Goal: Task Accomplishment & Management: Complete application form

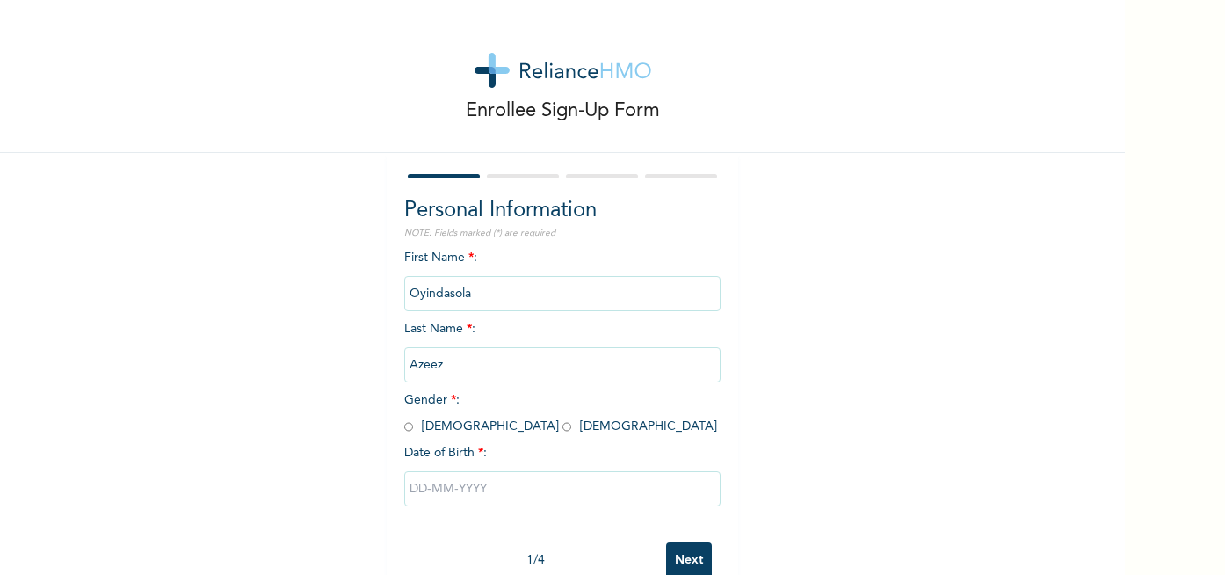
click at [562, 429] on input "radio" at bounding box center [566, 426] width 9 height 17
radio input "true"
click at [417, 496] on input "text" at bounding box center [562, 488] width 316 height 35
select select "9"
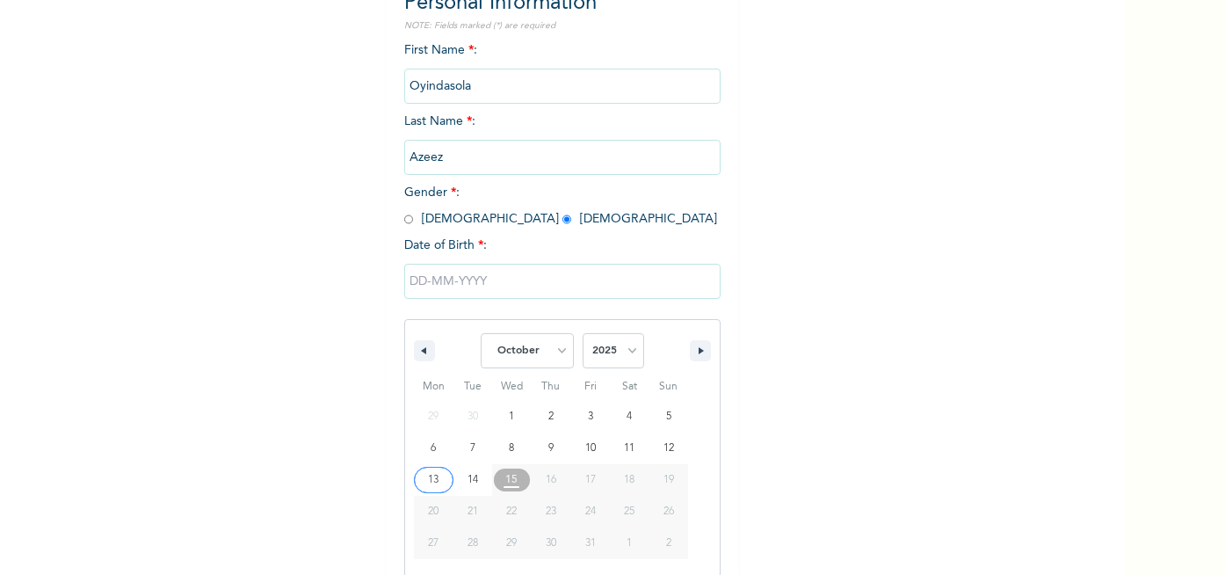
scroll to position [210, 0]
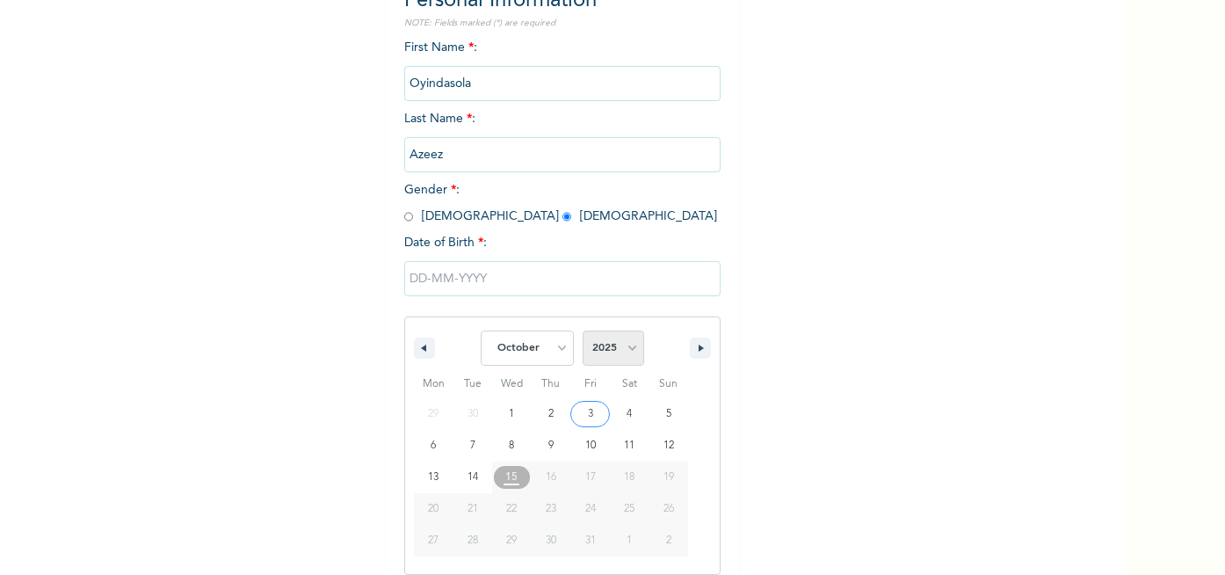
click at [630, 362] on select "2025 2024 2023 2022 2021 2020 2019 2018 2017 2016 2015 2014 2013 2012 2011 2010…" at bounding box center [614, 347] width 62 height 35
select select "1994"
click at [583, 330] on select "2025 2024 2023 2022 2021 2020 2019 2018 2017 2016 2015 2014 2013 2012 2011 2010…" at bounding box center [614, 347] width 62 height 35
type input "[DATE]"
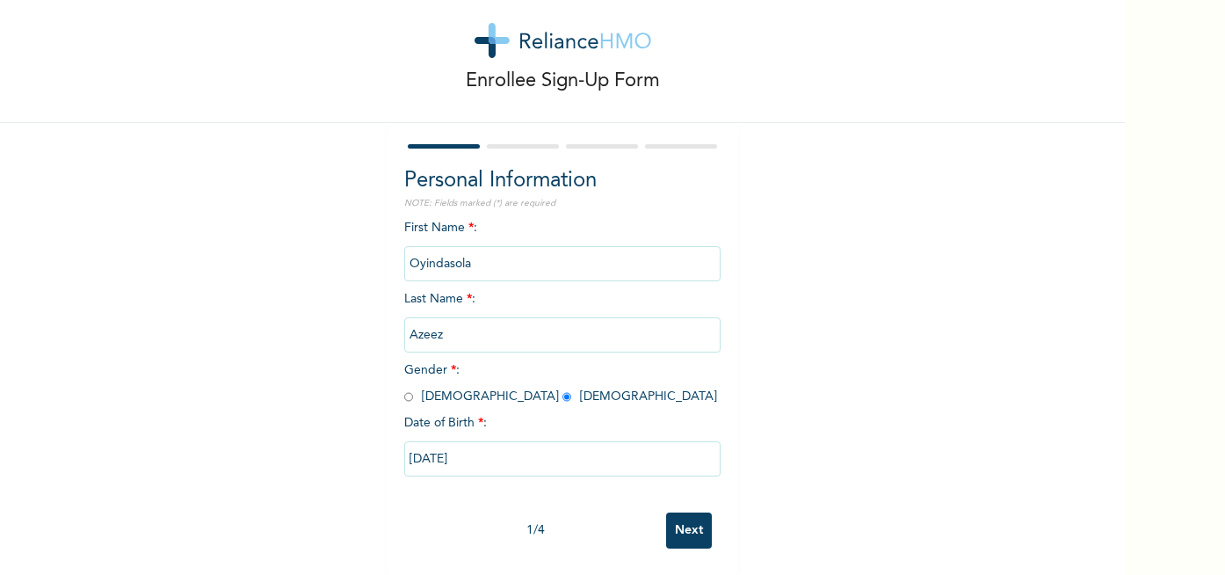
scroll to position [30, 0]
click at [678, 554] on div "1 / 4 Next" at bounding box center [562, 531] width 316 height 54
click at [699, 526] on input "Next" at bounding box center [689, 530] width 46 height 36
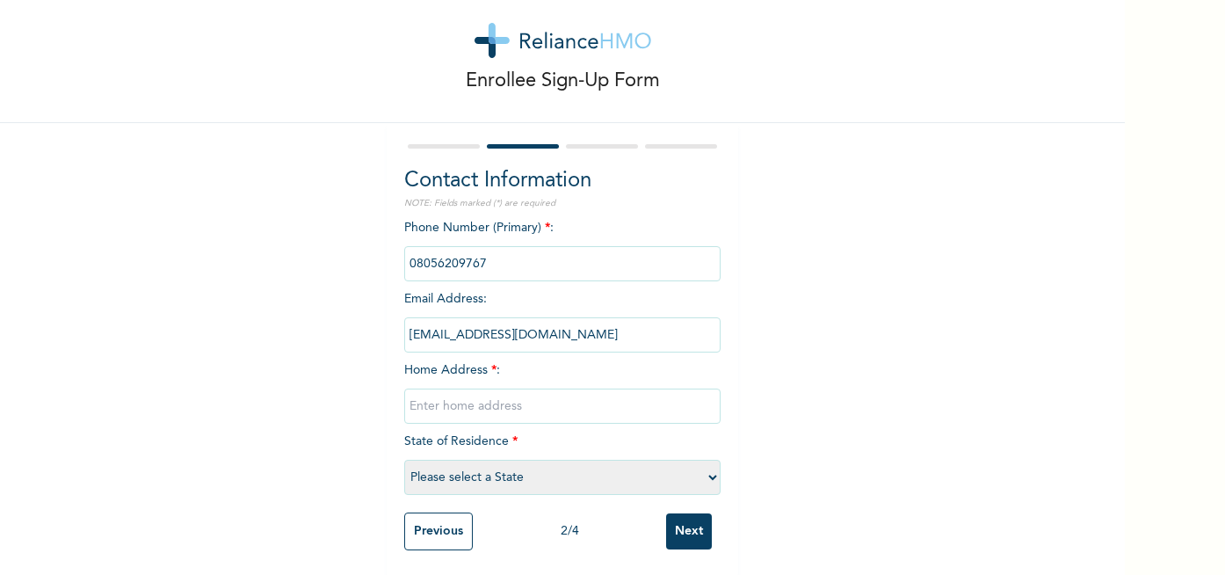
click at [477, 407] on input "text" at bounding box center [562, 405] width 316 height 35
type input "14A SOLA OGUNTADE CLOSE, LEKKI PHASE 1"
click at [450, 473] on select "Please select a State [PERSON_NAME] (FCT) [PERSON_NAME] Ibom [GEOGRAPHIC_DATA] …" at bounding box center [562, 477] width 316 height 35
select select "25"
click at [404, 460] on select "Please select a State [PERSON_NAME] (FCT) [PERSON_NAME] Ibom [GEOGRAPHIC_DATA] …" at bounding box center [562, 477] width 316 height 35
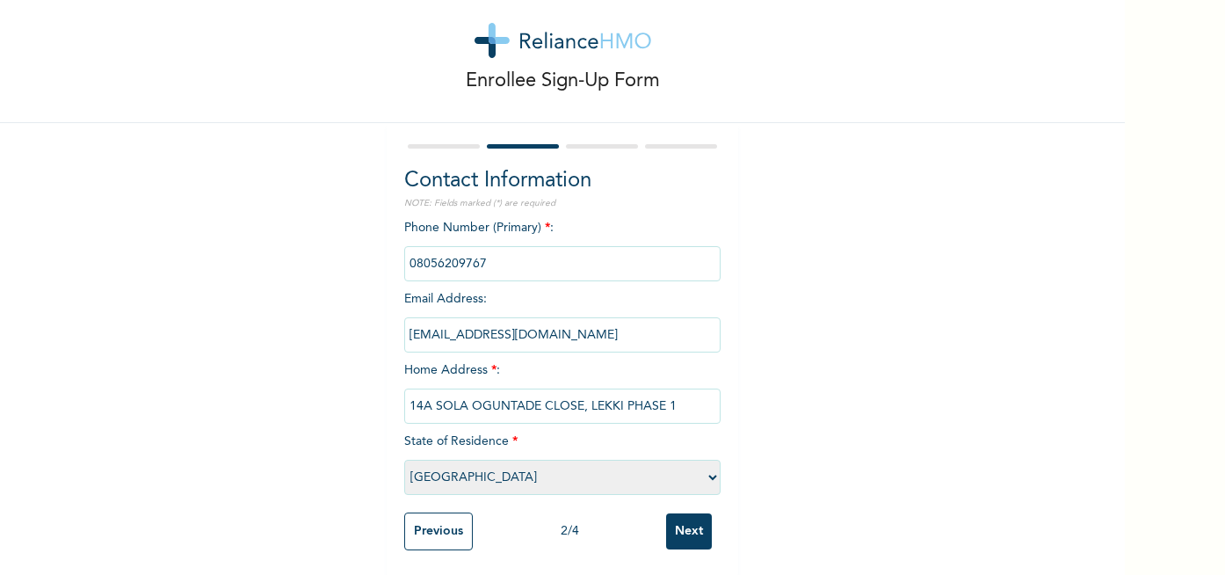
click at [696, 533] on input "Next" at bounding box center [689, 531] width 46 height 36
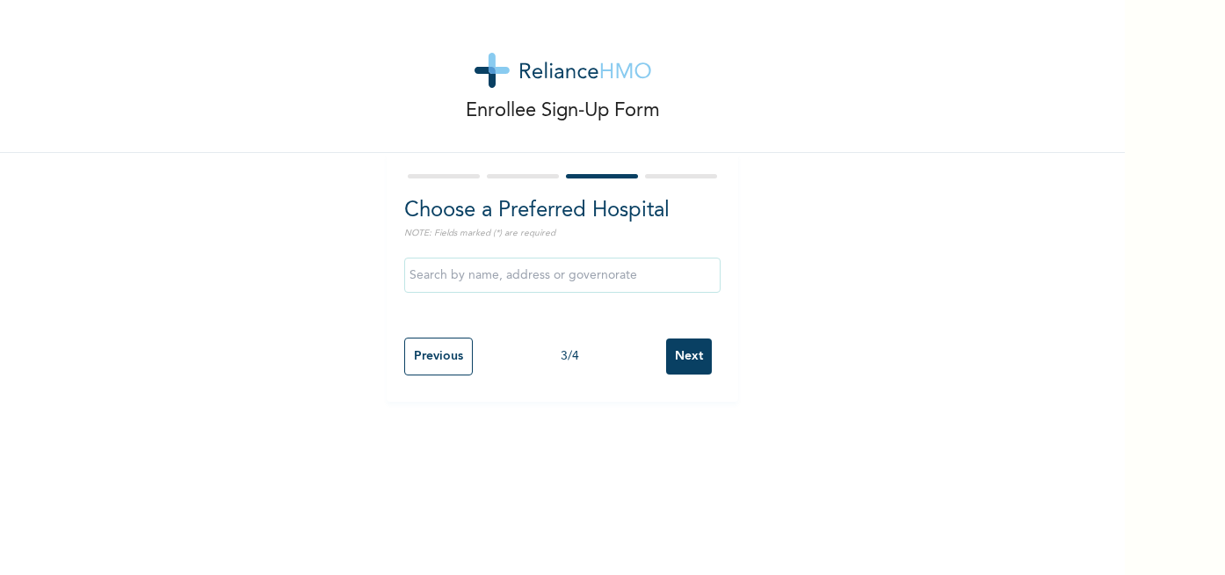
scroll to position [0, 0]
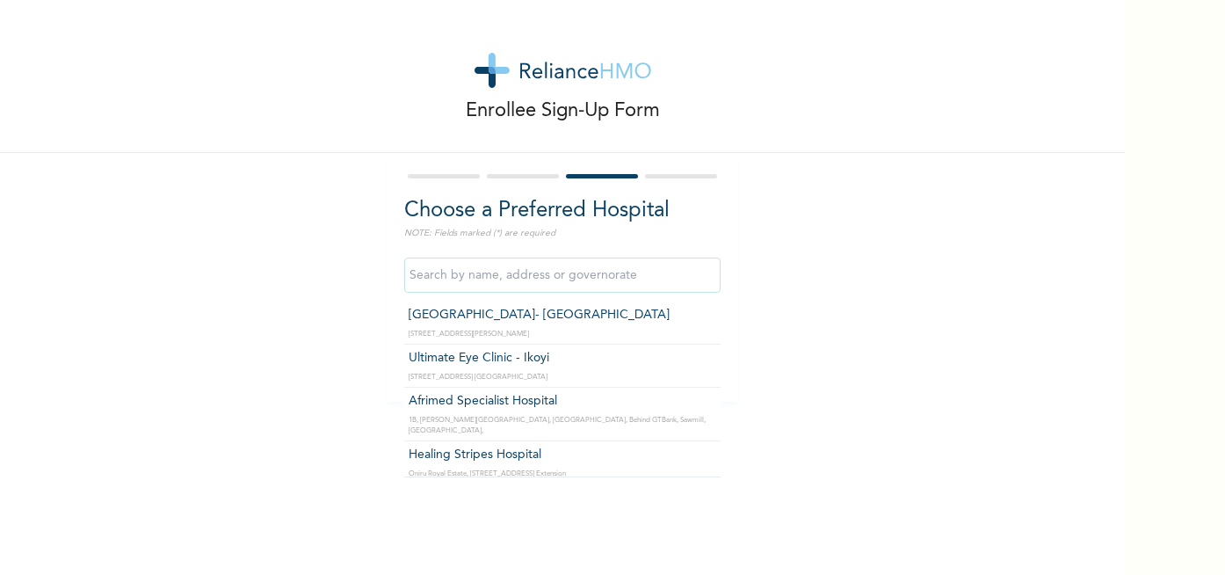
click at [550, 273] on input "text" at bounding box center [562, 274] width 316 height 35
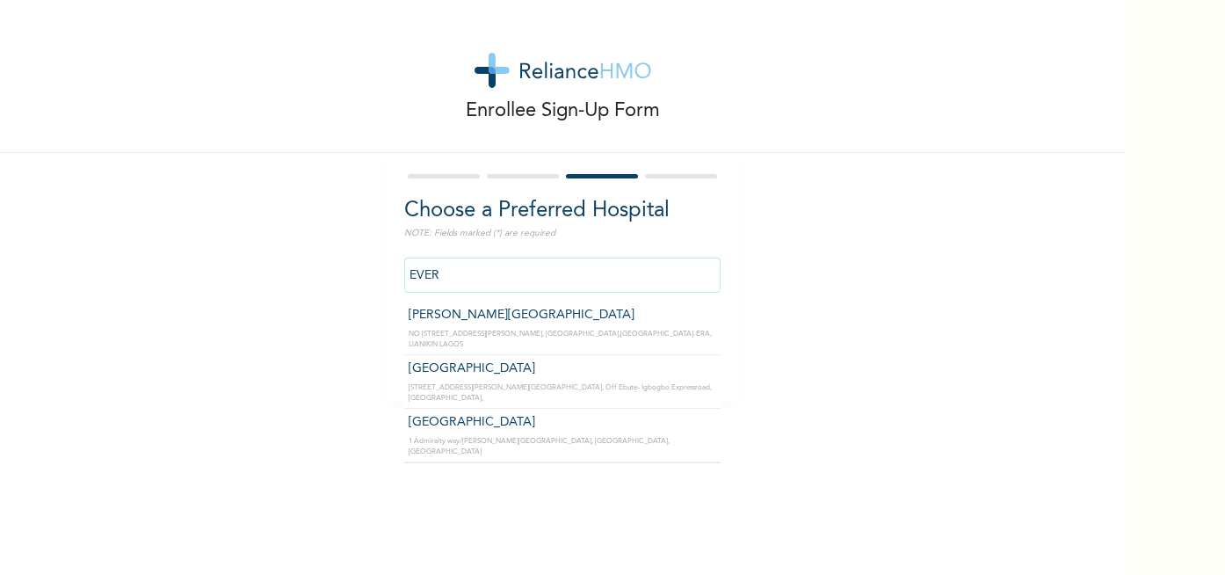
type input "[GEOGRAPHIC_DATA]"
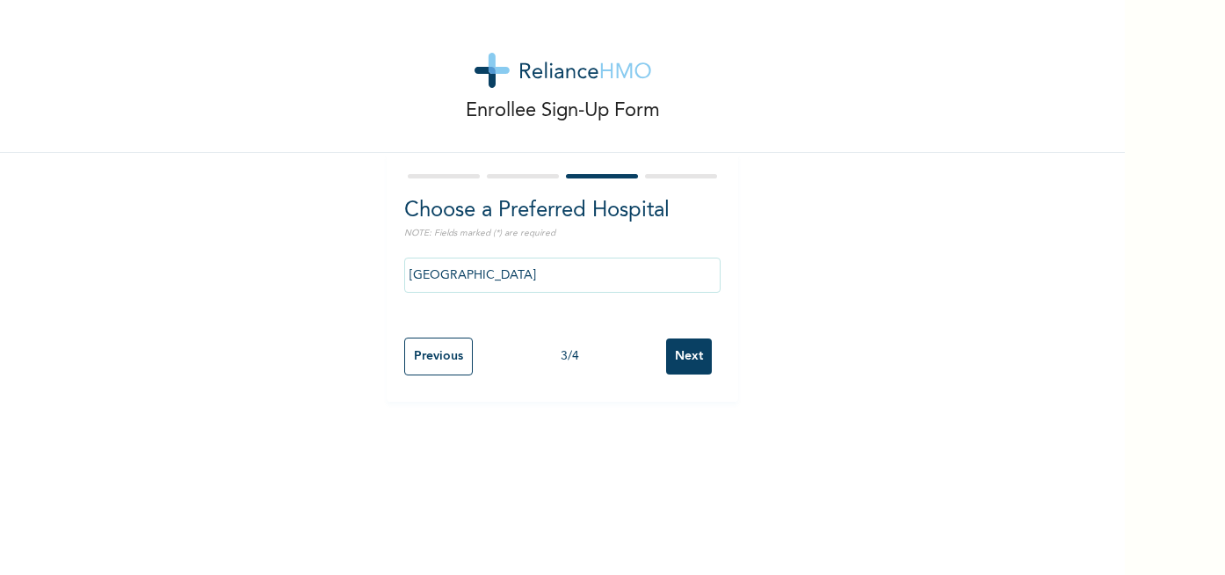
click at [689, 351] on input "Next" at bounding box center [689, 356] width 46 height 36
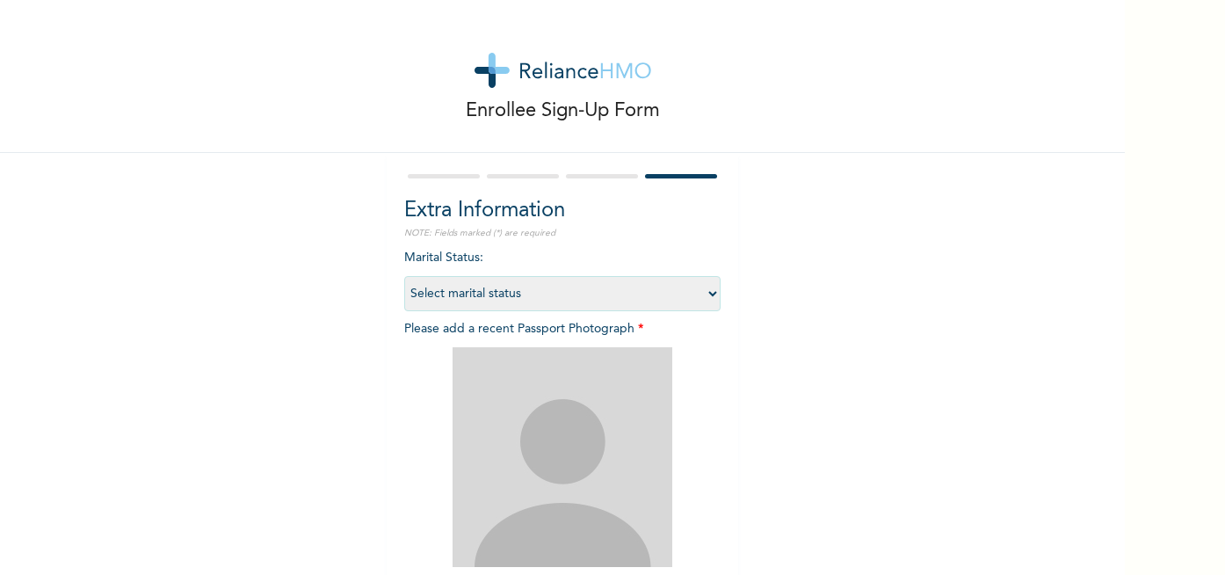
click at [553, 283] on select "Select marital status [DEMOGRAPHIC_DATA] Married [DEMOGRAPHIC_DATA] Widow/[DEMO…" at bounding box center [562, 293] width 316 height 35
select select "1"
click at [404, 276] on select "Select marital status [DEMOGRAPHIC_DATA] Married [DEMOGRAPHIC_DATA] Widow/[DEMO…" at bounding box center [562, 293] width 316 height 35
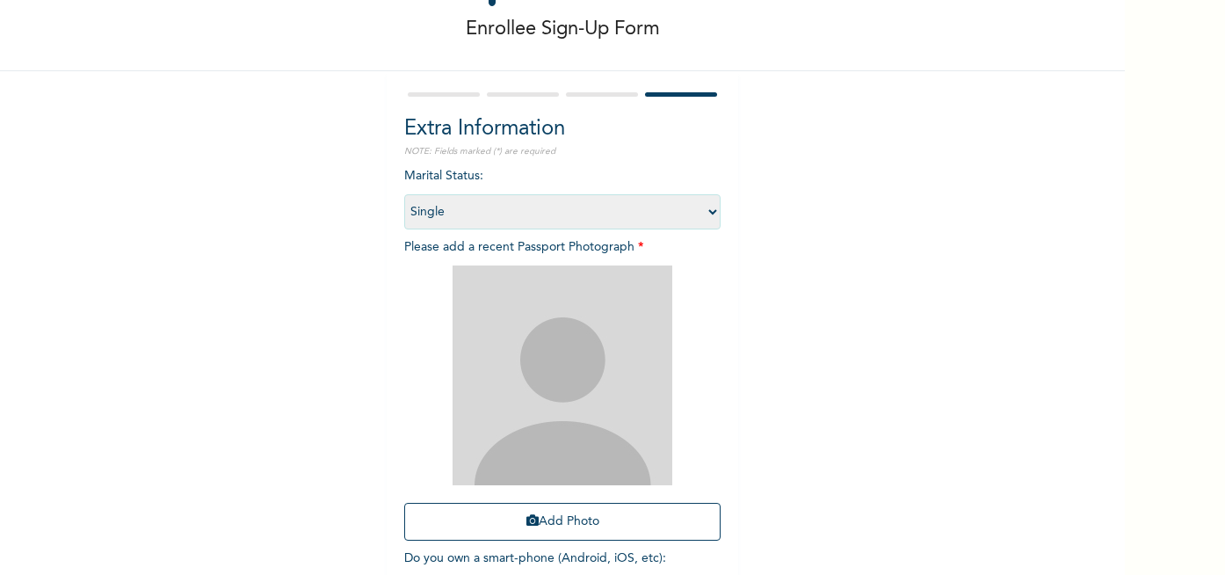
scroll to position [133, 0]
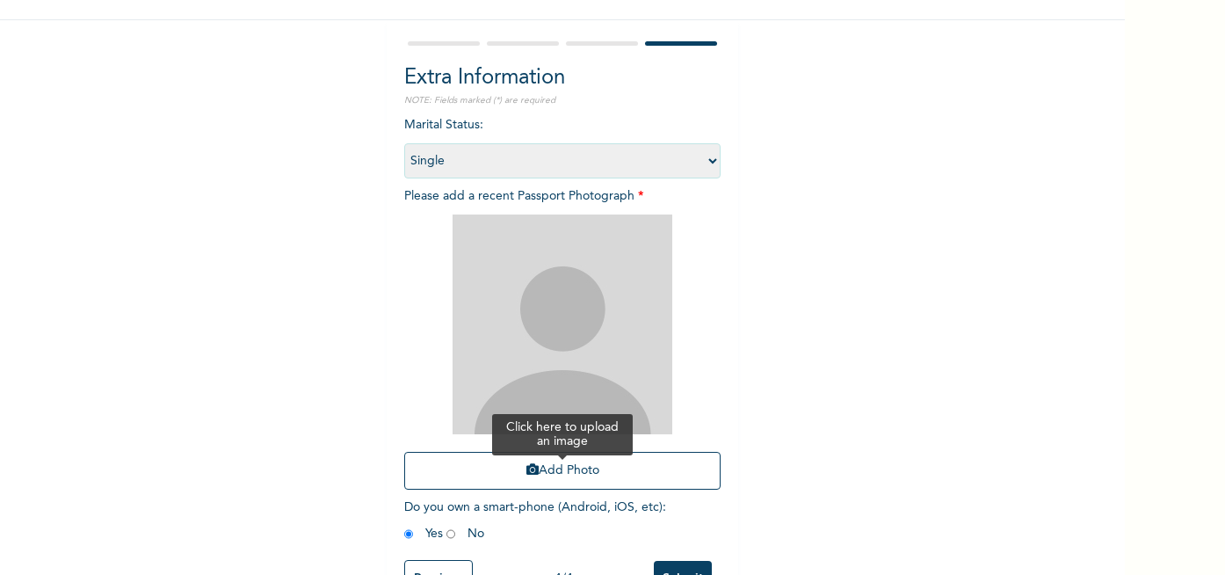
click at [533, 467] on icon "button" at bounding box center [532, 469] width 12 height 12
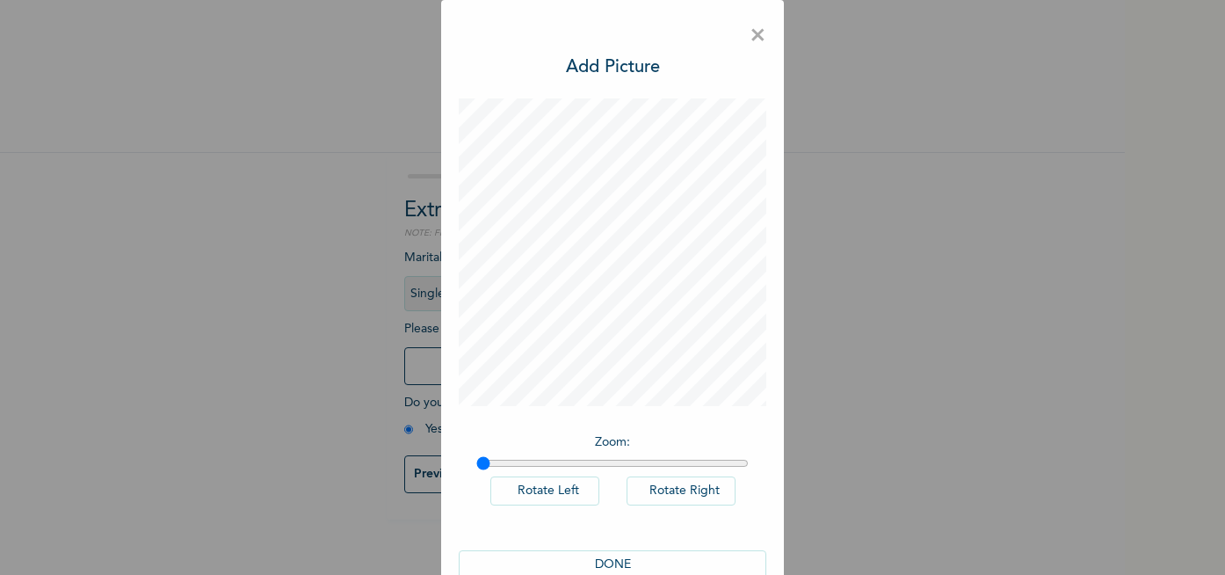
scroll to position [0, 0]
type input "1.01"
click at [485, 463] on input "range" at bounding box center [612, 463] width 272 height 14
click at [547, 489] on button "Rotate Left" at bounding box center [544, 490] width 109 height 29
click at [547, 490] on button "Rotate Left" at bounding box center [544, 490] width 109 height 29
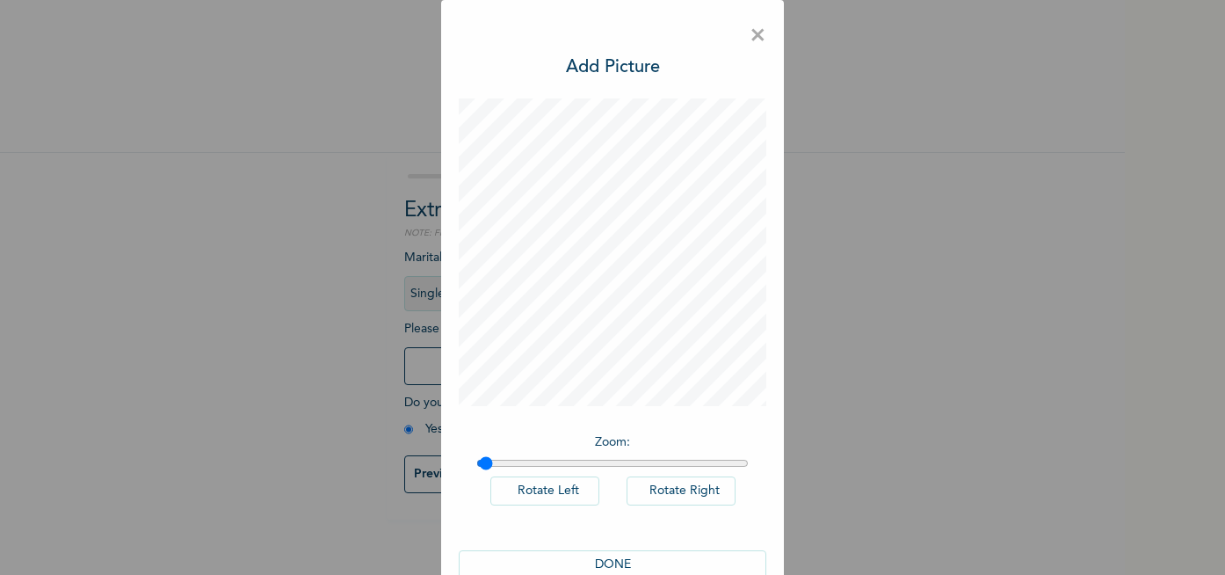
click at [547, 490] on button "Rotate Left" at bounding box center [544, 490] width 109 height 29
click at [547, 491] on button "Rotate Left" at bounding box center [544, 490] width 109 height 29
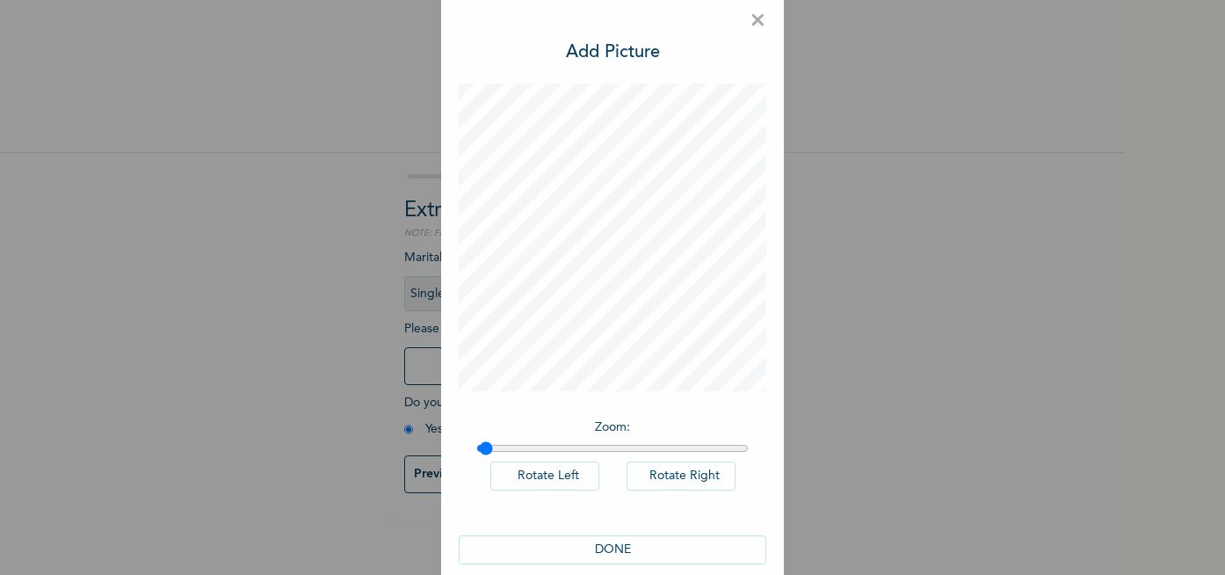
scroll to position [3, 0]
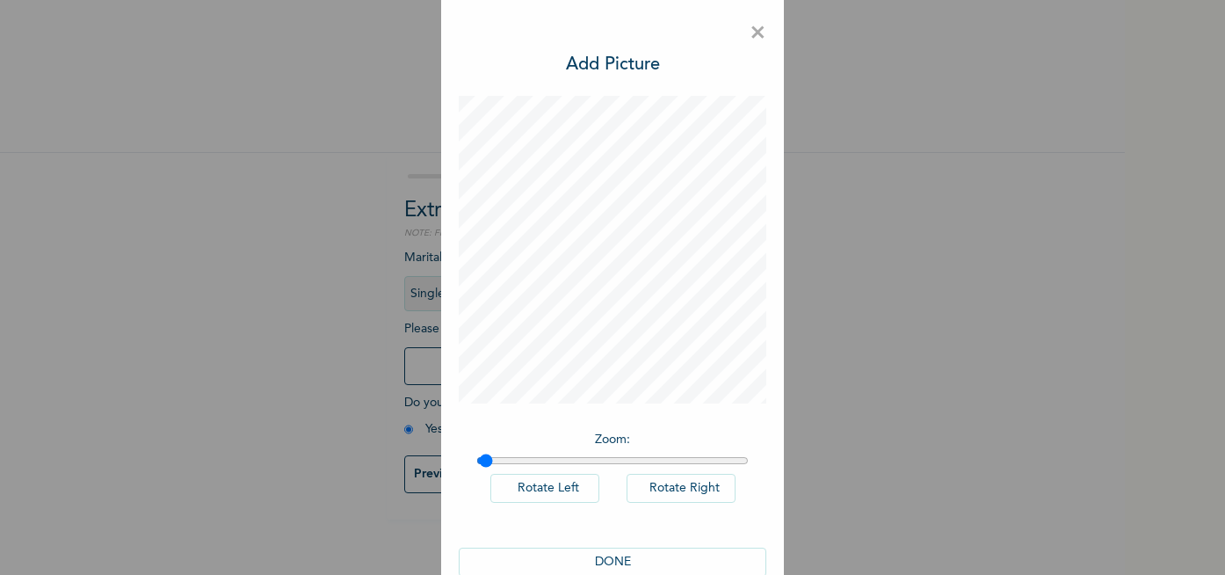
click at [544, 426] on div "Zoom : Rotate Left Rotate Right DONE" at bounding box center [613, 345] width 308 height 498
click at [664, 491] on button "Rotate Right" at bounding box center [681, 488] width 109 height 29
click at [659, 472] on div "Zoom : Rotate Left Rotate Right" at bounding box center [613, 476] width 308 height 108
click at [660, 473] on div "Zoom : Rotate Left Rotate Right" at bounding box center [613, 476] width 308 height 108
click at [660, 474] on button "Rotate Right" at bounding box center [681, 488] width 109 height 29
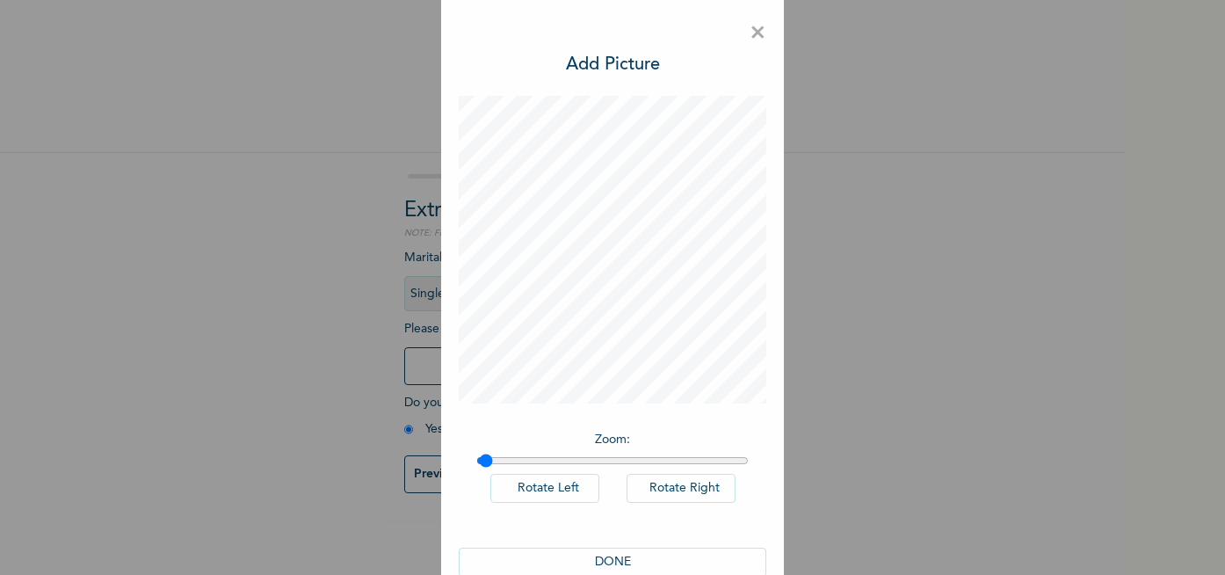
click at [660, 480] on button "Rotate Right" at bounding box center [681, 488] width 109 height 29
click at [660, 482] on button "Rotate Right" at bounding box center [681, 488] width 109 height 29
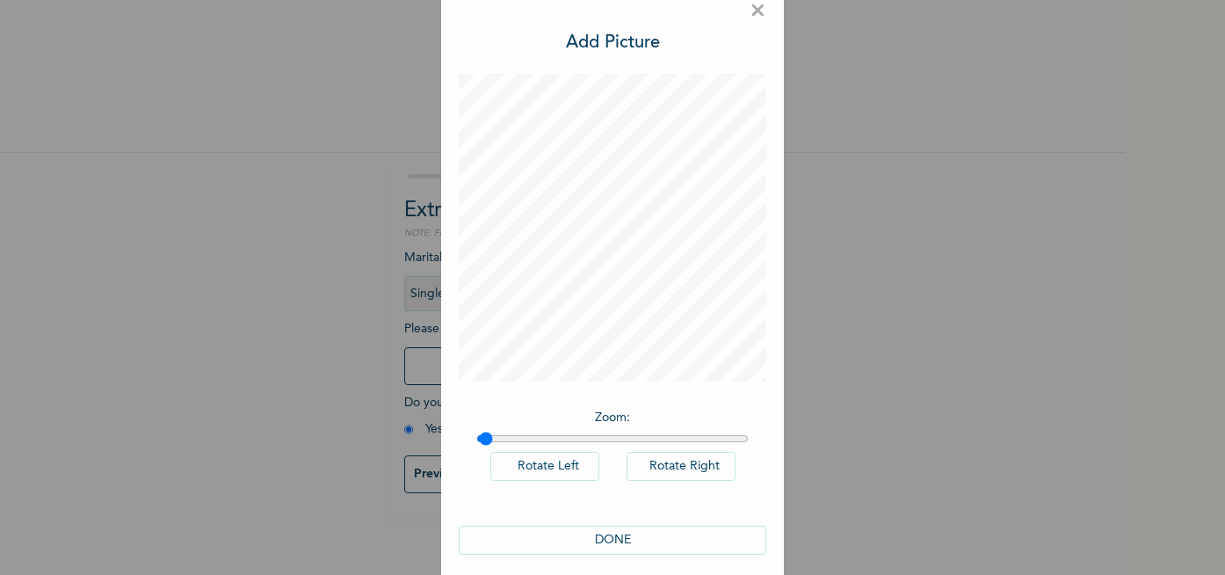
click at [657, 540] on button "DONE" at bounding box center [613, 539] width 308 height 29
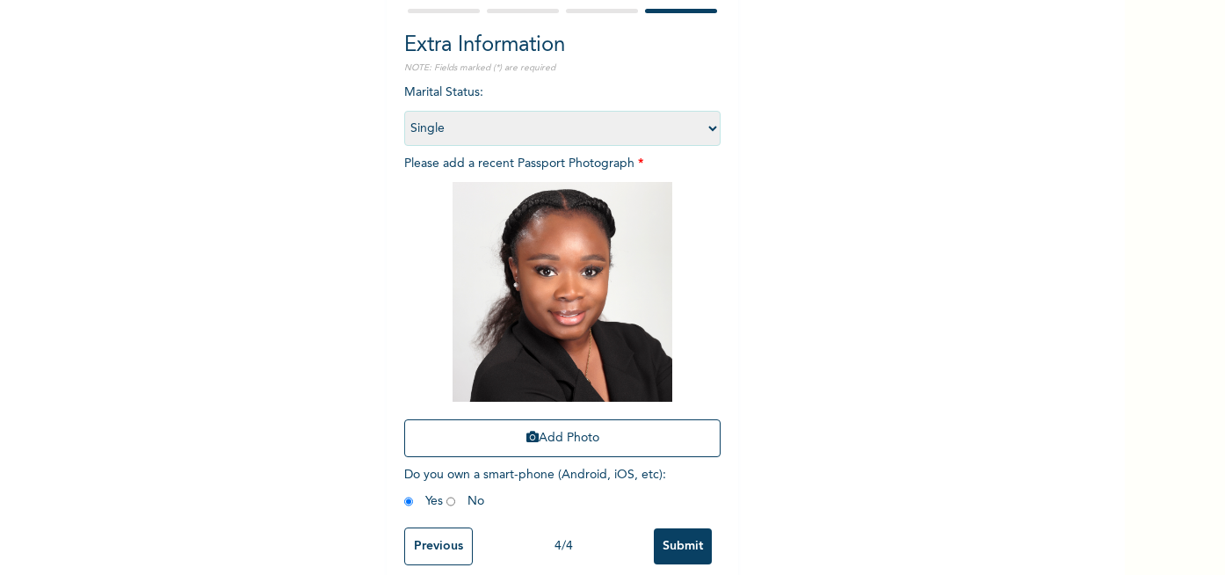
scroll to position [184, 0]
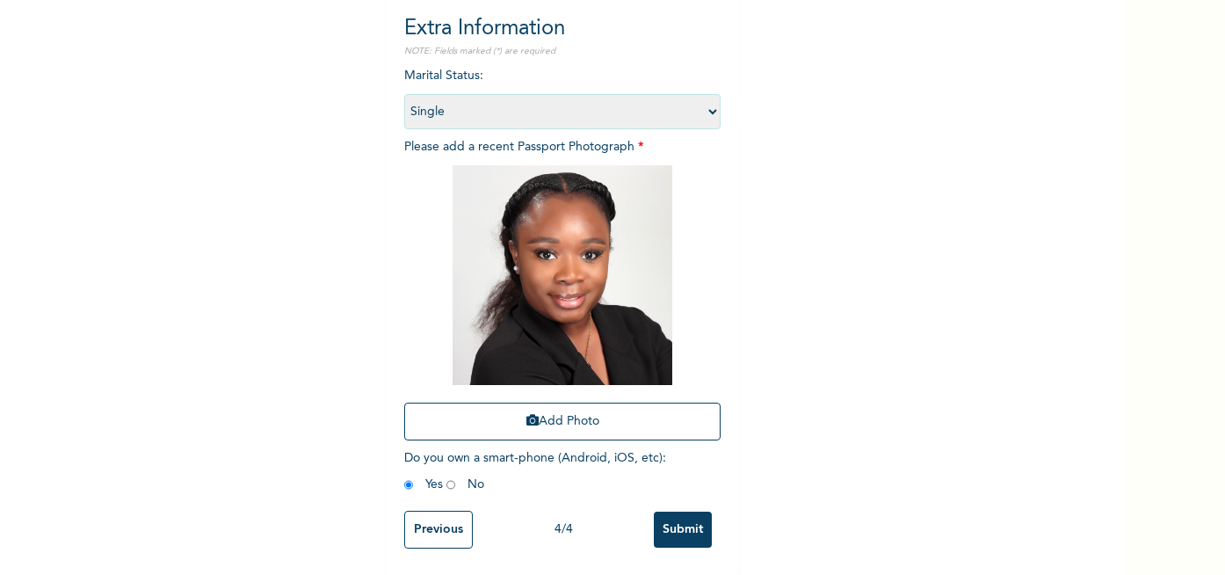
click at [698, 529] on input "Submit" at bounding box center [683, 529] width 58 height 36
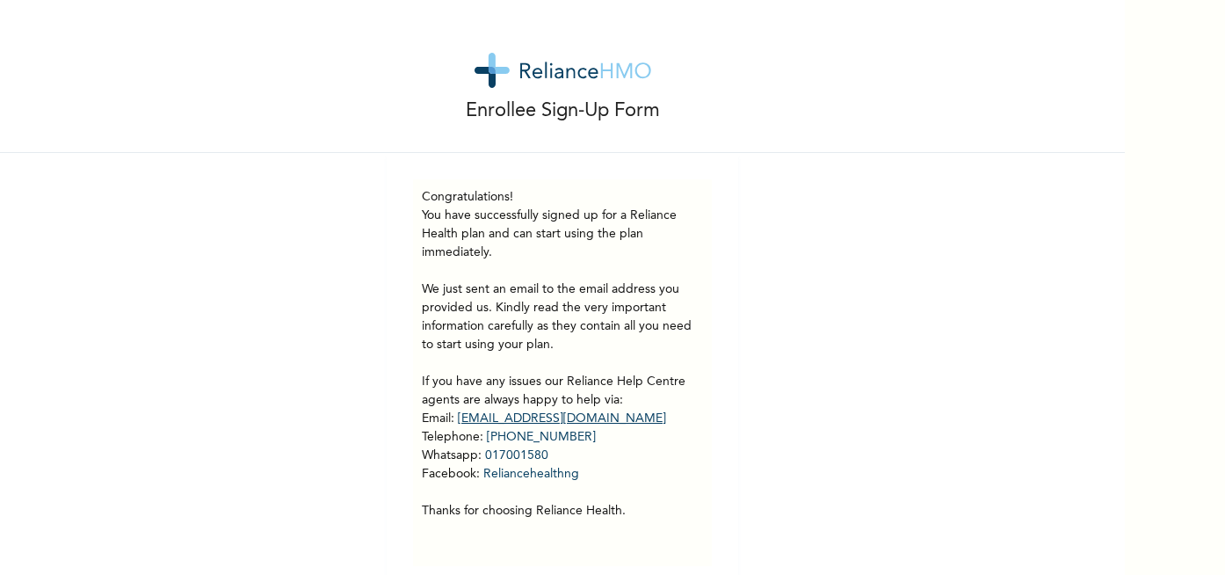
scroll to position [18, 0]
